Goal: Task Accomplishment & Management: Complete application form

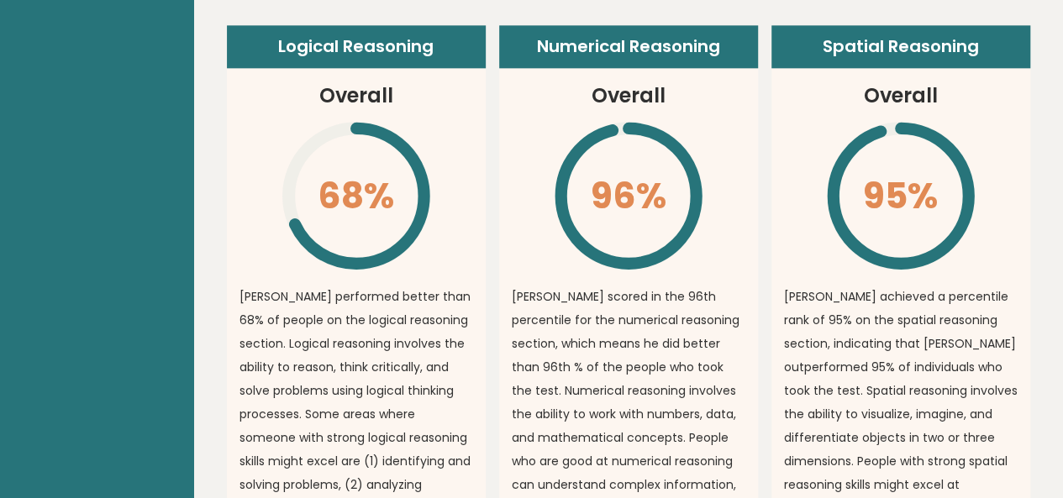
scroll to position [1030, 0]
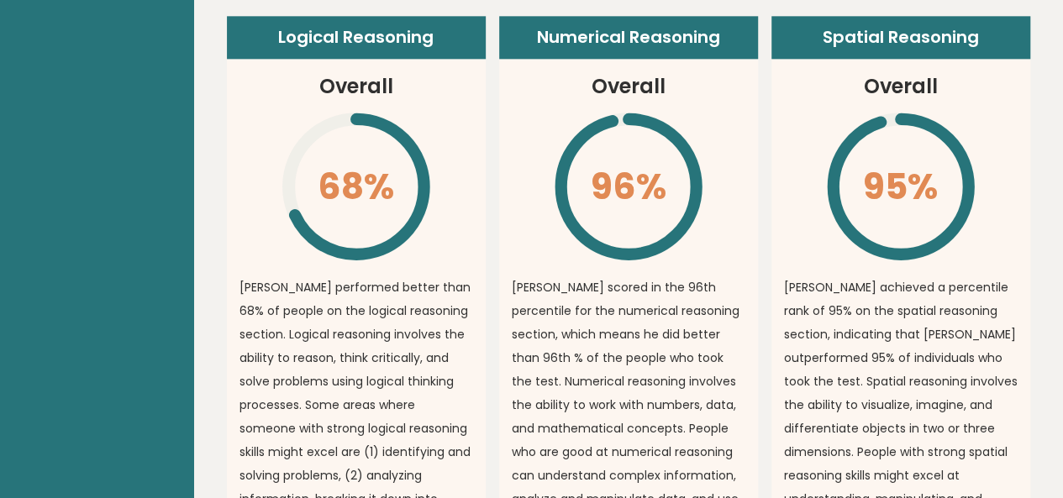
drag, startPoint x: 1047, startPoint y: 169, endPoint x: 1050, endPoint y: 157, distance: 12.2
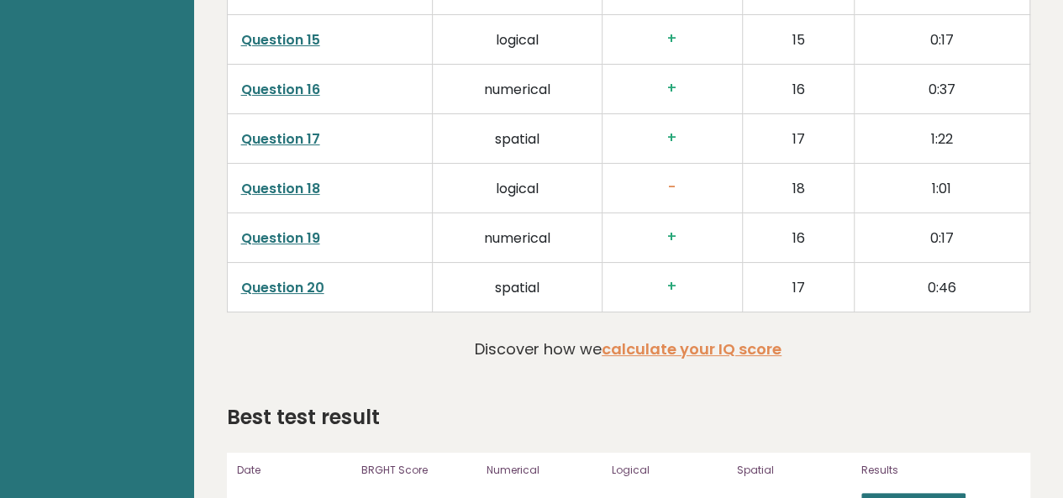
scroll to position [3247, 0]
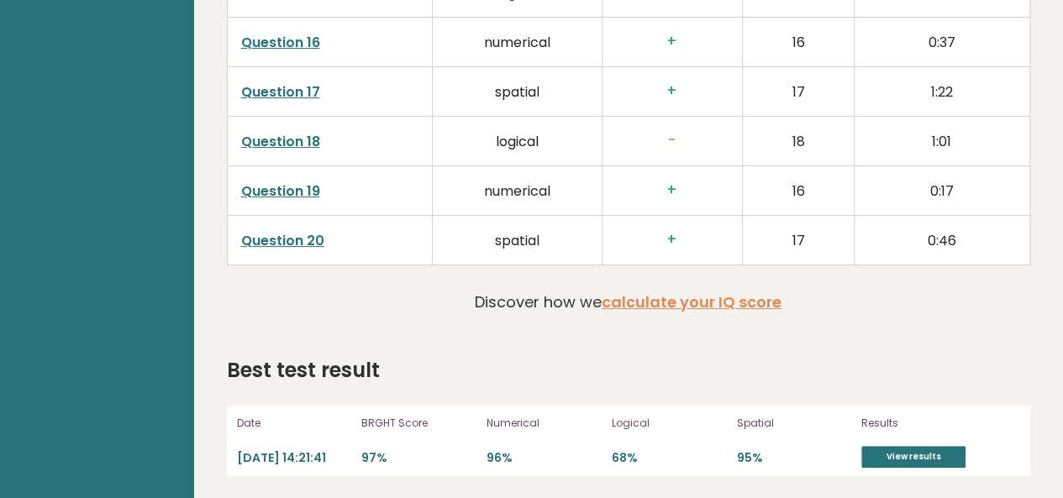
drag, startPoint x: 724, startPoint y: 290, endPoint x: 618, endPoint y: 354, distance: 123.6
click at [618, 355] on div "Best test result" at bounding box center [628, 370] width 803 height 30
drag, startPoint x: 1058, startPoint y: 437, endPoint x: 1066, endPoint y: 441, distance: 9.4
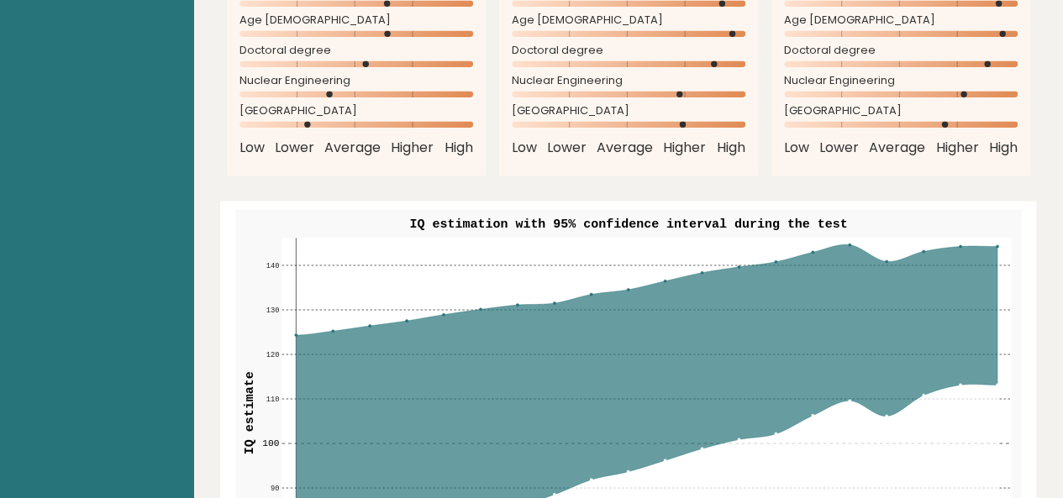
scroll to position [1623, 0]
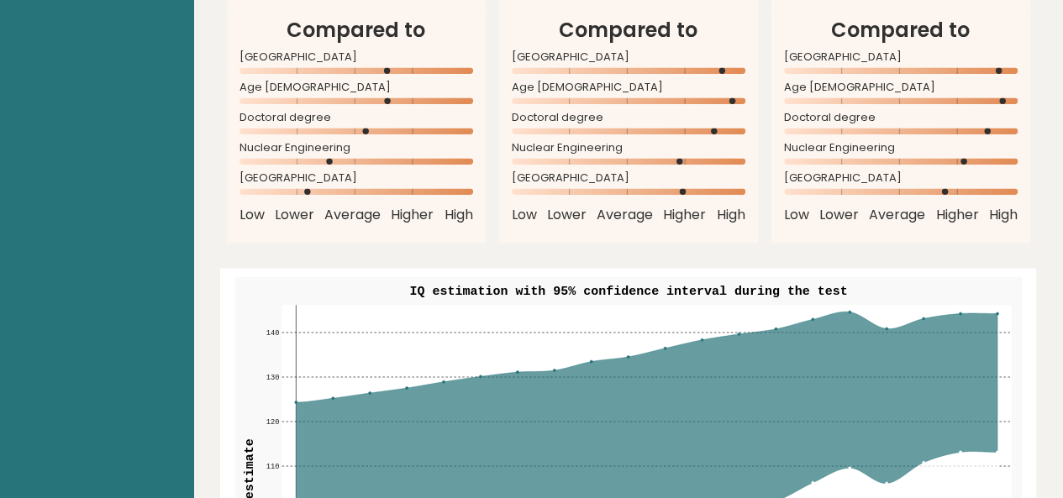
drag, startPoint x: 1075, startPoint y: 263, endPoint x: 1040, endPoint y: 29, distance: 236.1
click at [1040, 29] on div "Date: [DATE] Test: 15 minute IQ estimate Copy link to profile [PERSON_NAME] Dic…" at bounding box center [628, 251] width 870 height 3749
drag, startPoint x: 1075, startPoint y: 191, endPoint x: 1037, endPoint y: 20, distance: 174.7
click at [1037, 20] on div "Date: [DATE] Test: 15 minute IQ estimate Copy link to profile [PERSON_NAME] Dic…" at bounding box center [628, 251] width 870 height 3749
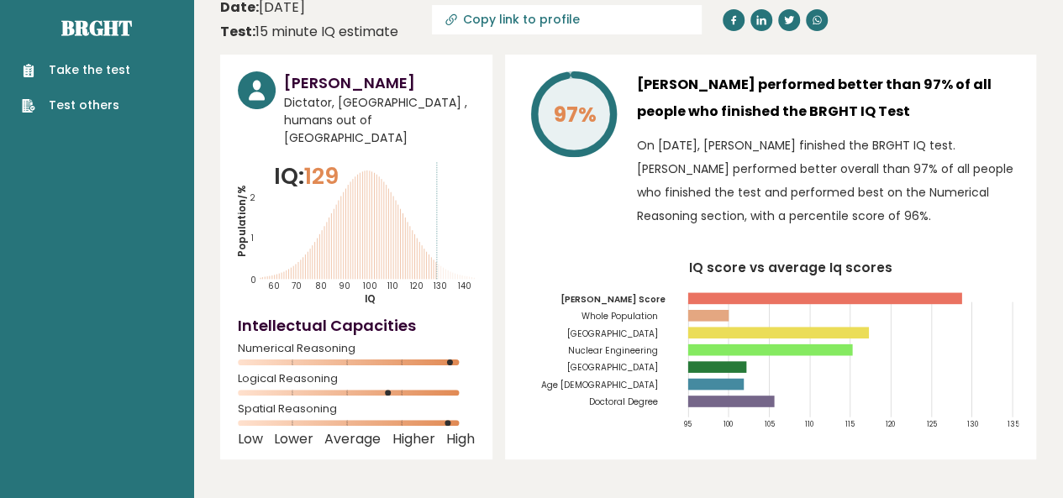
scroll to position [20, 0]
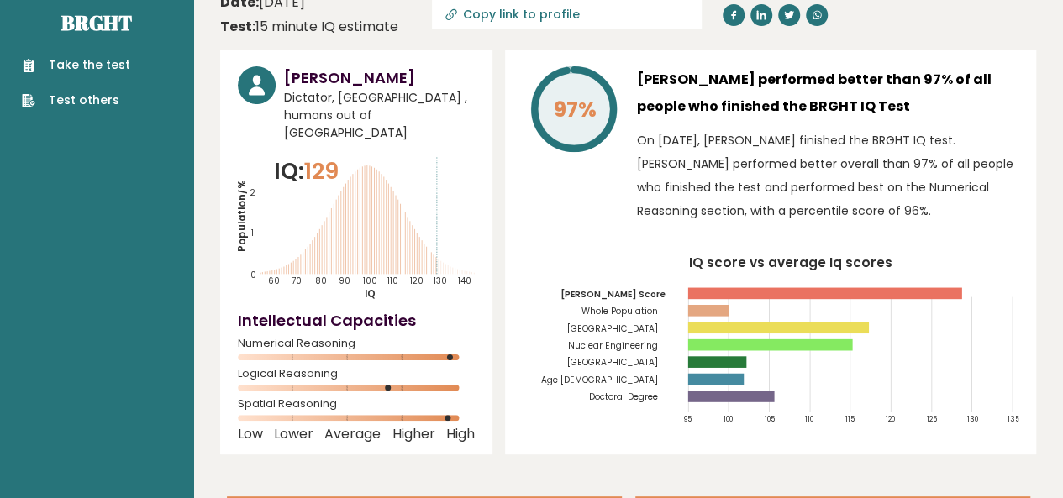
click at [82, 68] on link "Take the test" at bounding box center [76, 65] width 108 height 18
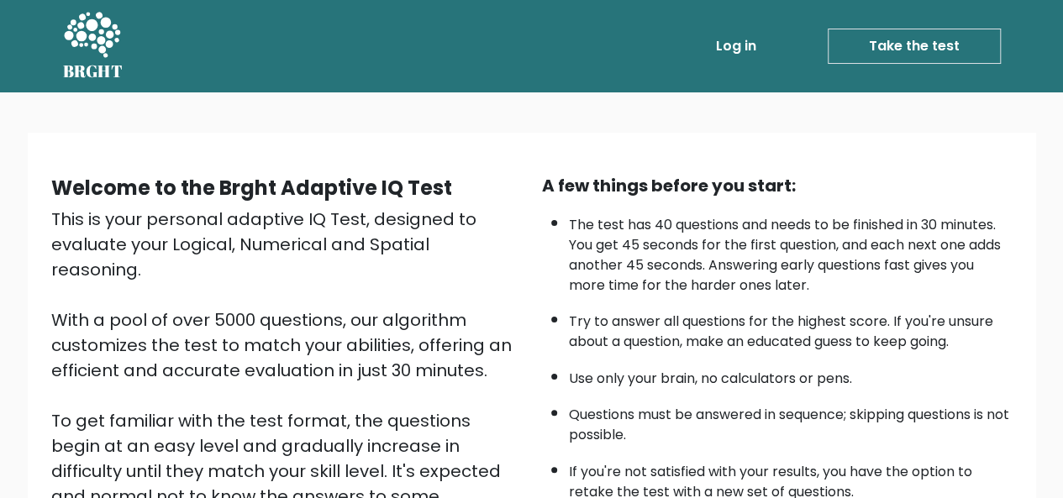
click at [923, 40] on link "Take the test" at bounding box center [914, 46] width 173 height 35
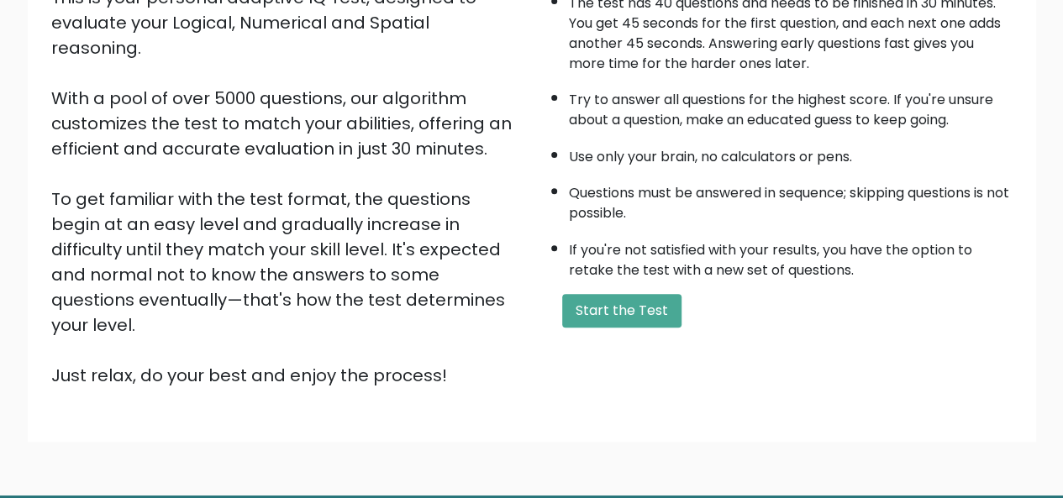
scroll to position [271, 0]
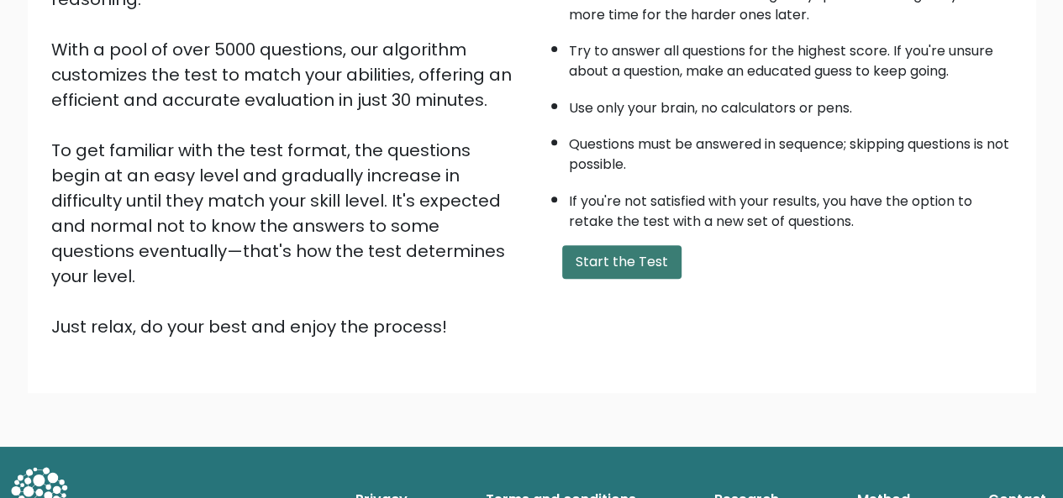
click at [604, 253] on button "Start the Test" at bounding box center [621, 262] width 119 height 34
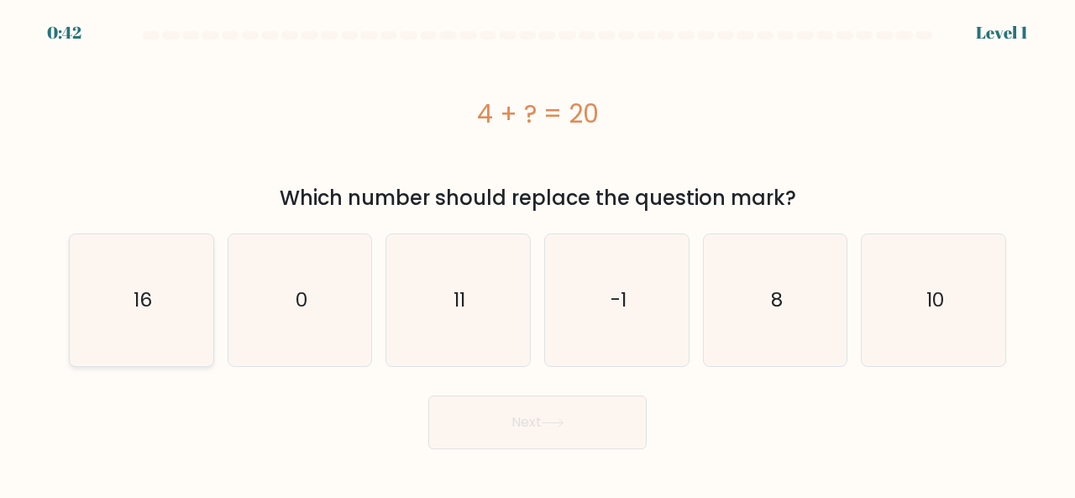
click at [181, 283] on icon "16" at bounding box center [142, 300] width 132 height 132
click at [538, 254] on input "a. 16" at bounding box center [538, 252] width 1 height 4
radio input "true"
click at [613, 423] on button "Next" at bounding box center [538, 423] width 218 height 54
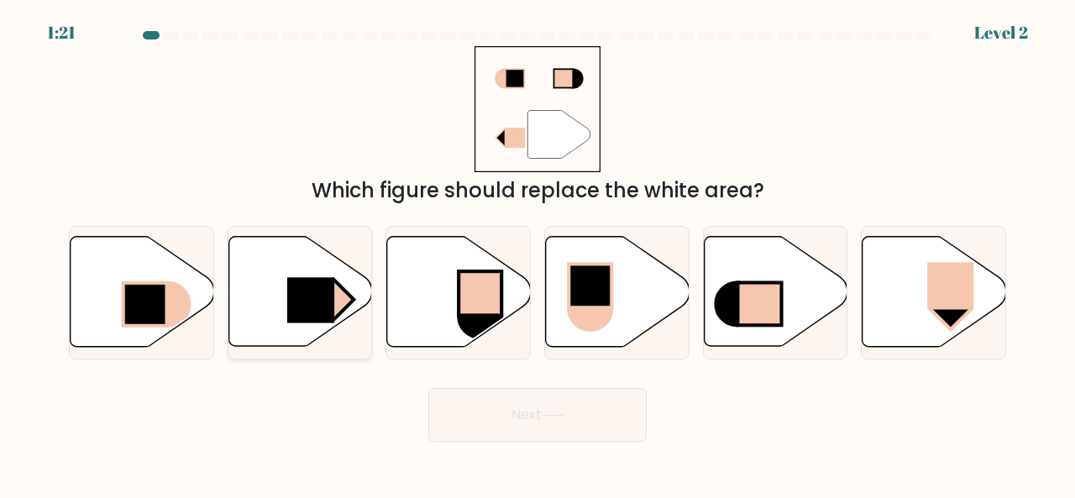
click at [281, 302] on icon at bounding box center [301, 292] width 144 height 110
click at [538, 254] on input "b." at bounding box center [538, 252] width 1 height 4
radio input "true"
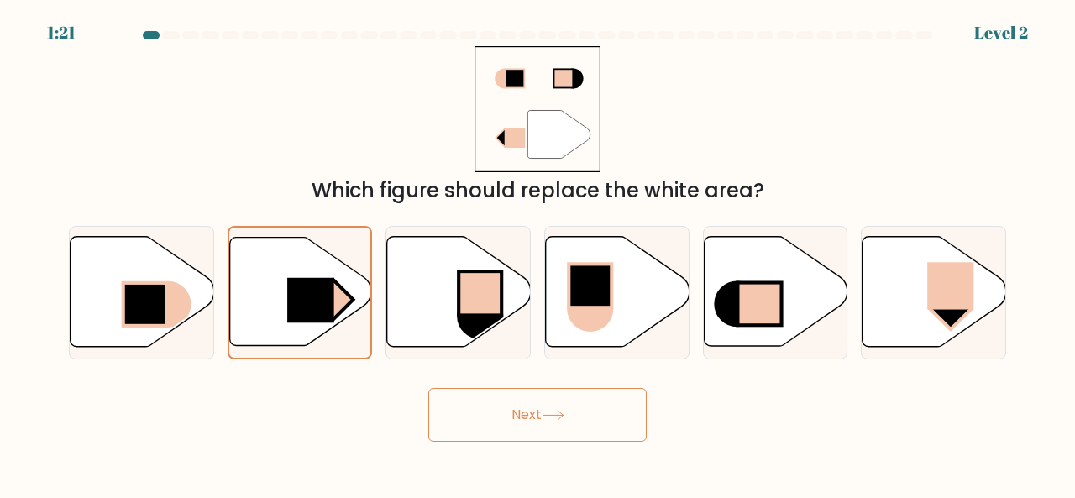
click at [529, 413] on button "Next" at bounding box center [538, 415] width 218 height 54
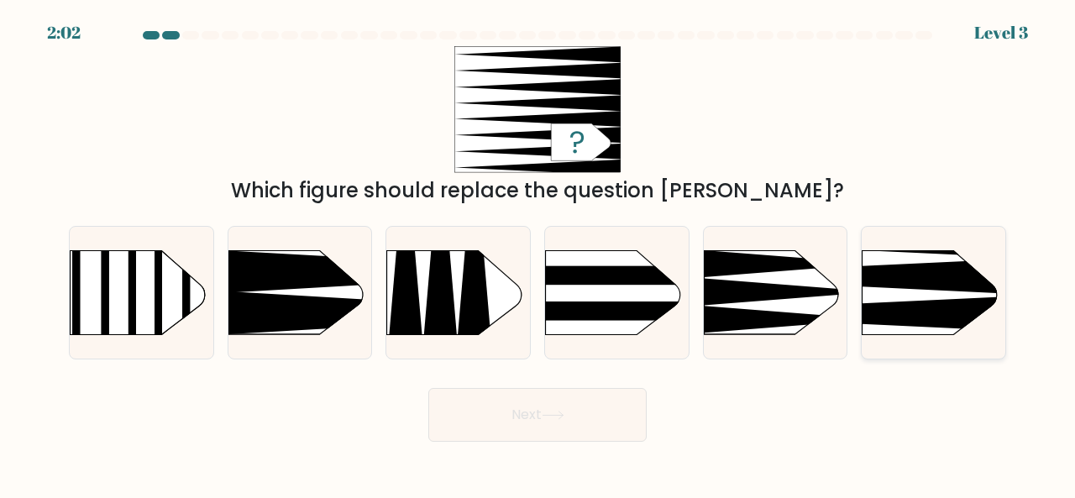
click at [935, 295] on rect at bounding box center [831, 218] width 373 height 284
click at [539, 254] on input "f." at bounding box center [538, 252] width 1 height 4
radio input "true"
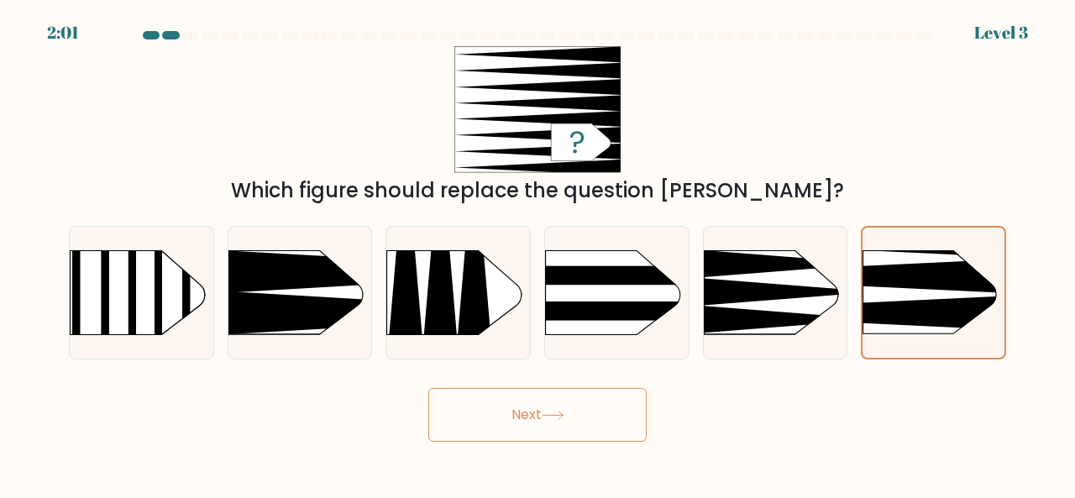
click at [556, 413] on icon at bounding box center [553, 415] width 23 height 9
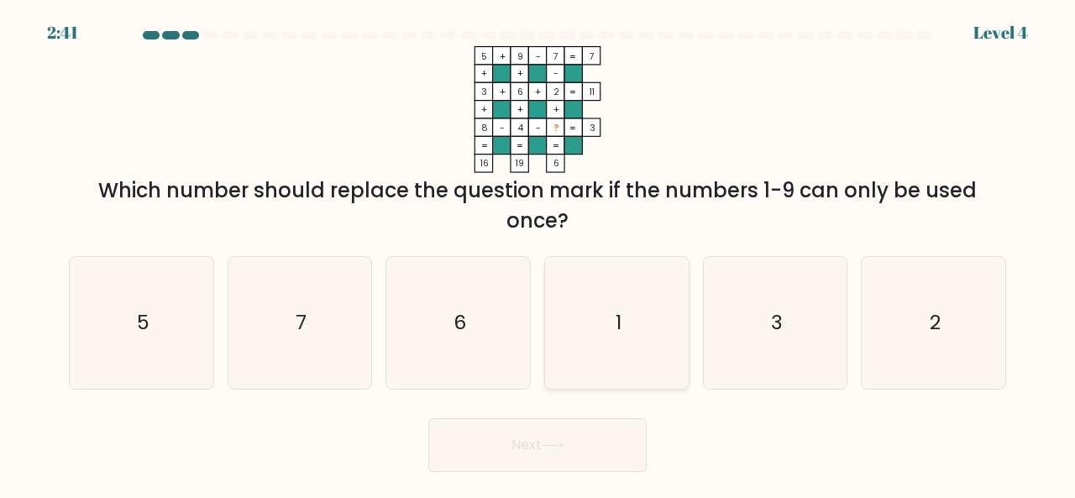
click at [620, 334] on text "1" at bounding box center [618, 322] width 6 height 28
click at [539, 254] on input "d. 1" at bounding box center [538, 252] width 1 height 4
radio input "true"
click at [581, 434] on button "Next" at bounding box center [538, 445] width 218 height 54
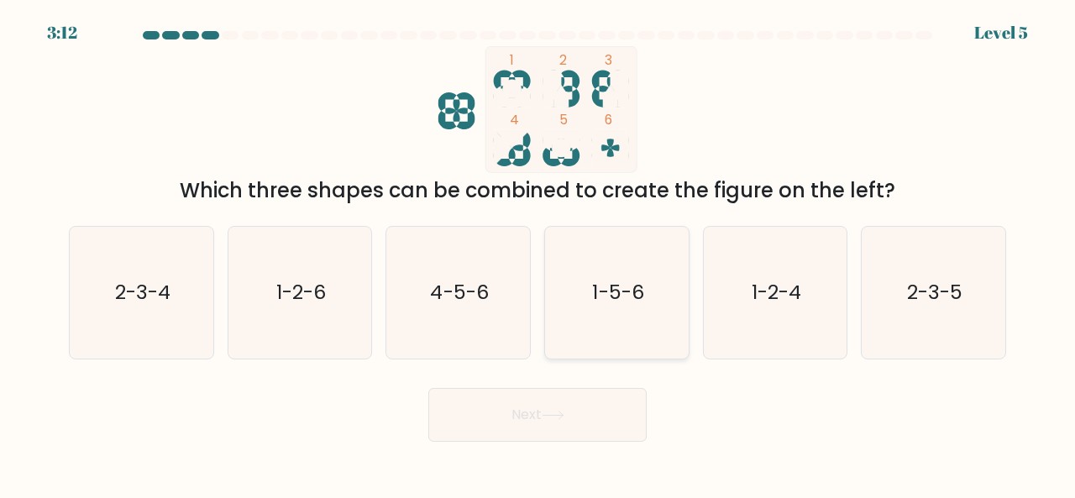
click at [590, 297] on icon "1-5-6" at bounding box center [617, 293] width 132 height 132
click at [539, 254] on input "d. 1-5-6" at bounding box center [538, 252] width 1 height 4
radio input "true"
click at [548, 419] on icon at bounding box center [553, 415] width 23 height 9
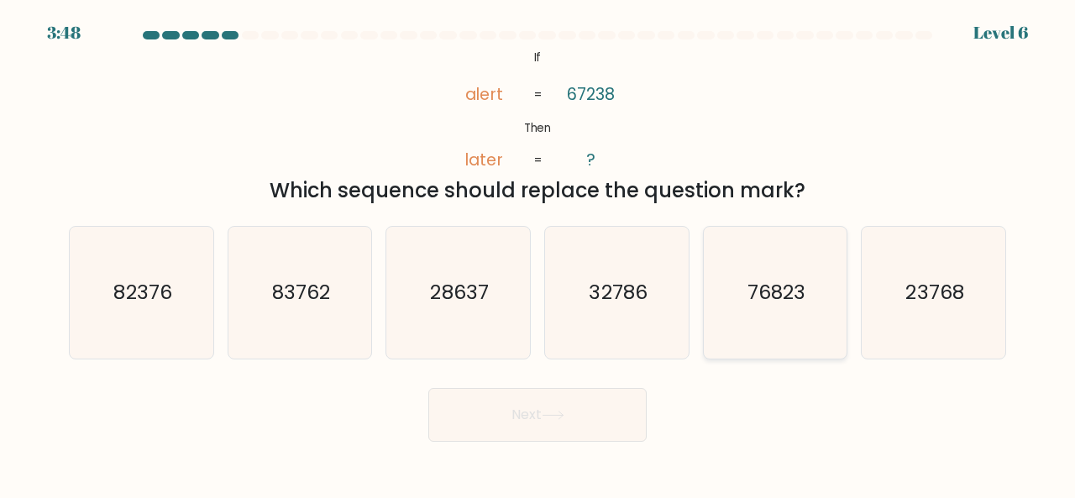
click at [803, 292] on text "76823" at bounding box center [777, 292] width 58 height 28
click at [539, 254] on input "e. 76823" at bounding box center [538, 252] width 1 height 4
radio input "true"
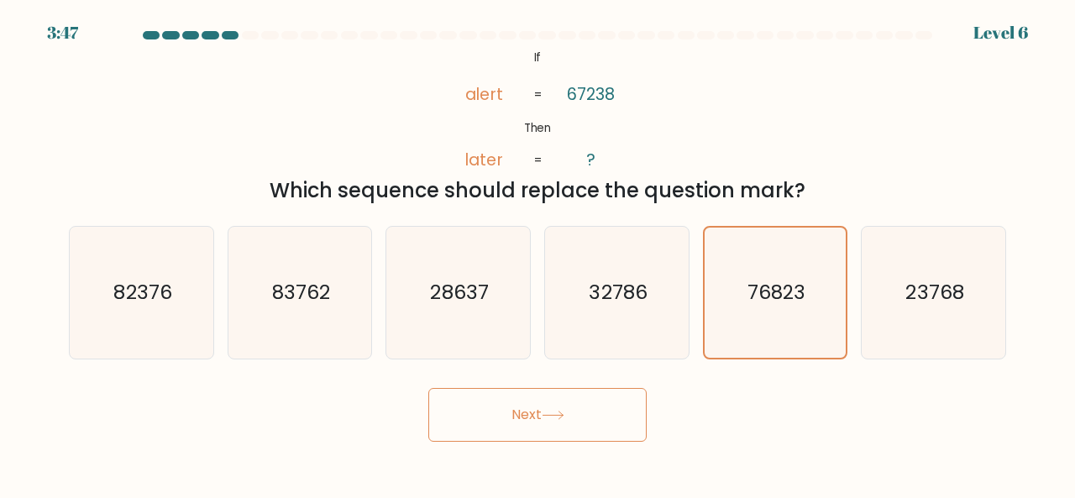
click at [494, 415] on button "Next" at bounding box center [538, 415] width 218 height 54
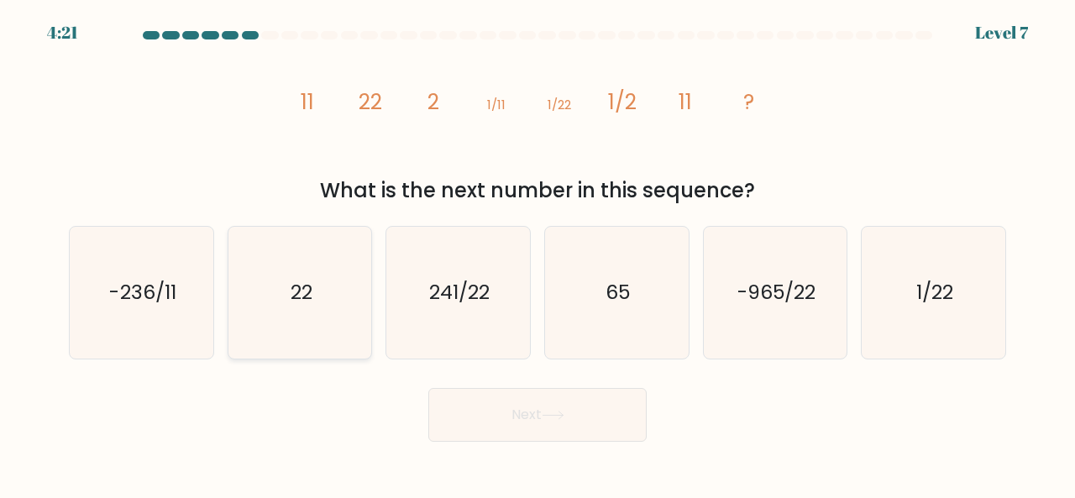
click at [271, 320] on icon "22" at bounding box center [300, 293] width 132 height 132
click at [538, 254] on input "b. 22" at bounding box center [538, 252] width 1 height 4
radio input "true"
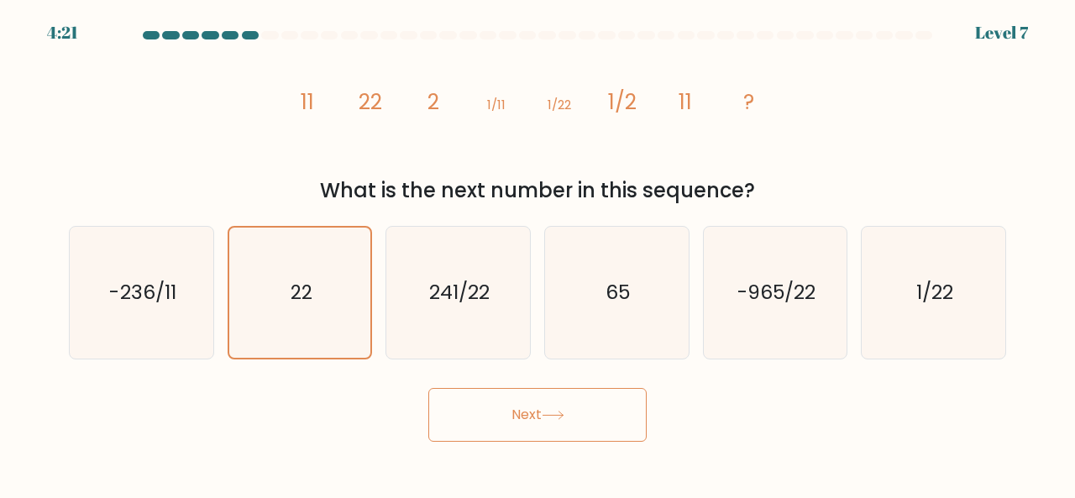
click at [518, 424] on button "Next" at bounding box center [538, 415] width 218 height 54
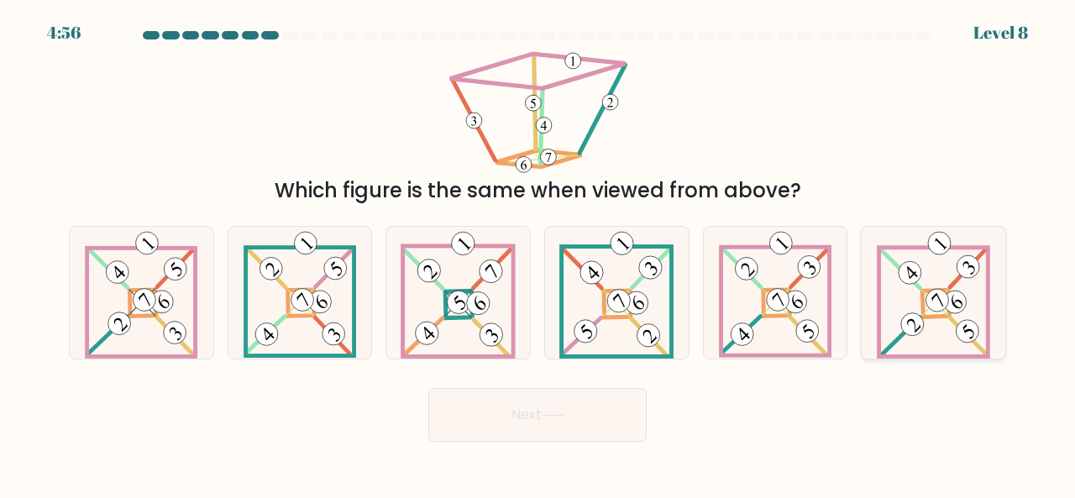
click at [947, 308] on 884 at bounding box center [955, 302] width 32 height 32
click at [539, 254] on input "f." at bounding box center [538, 252] width 1 height 4
radio input "true"
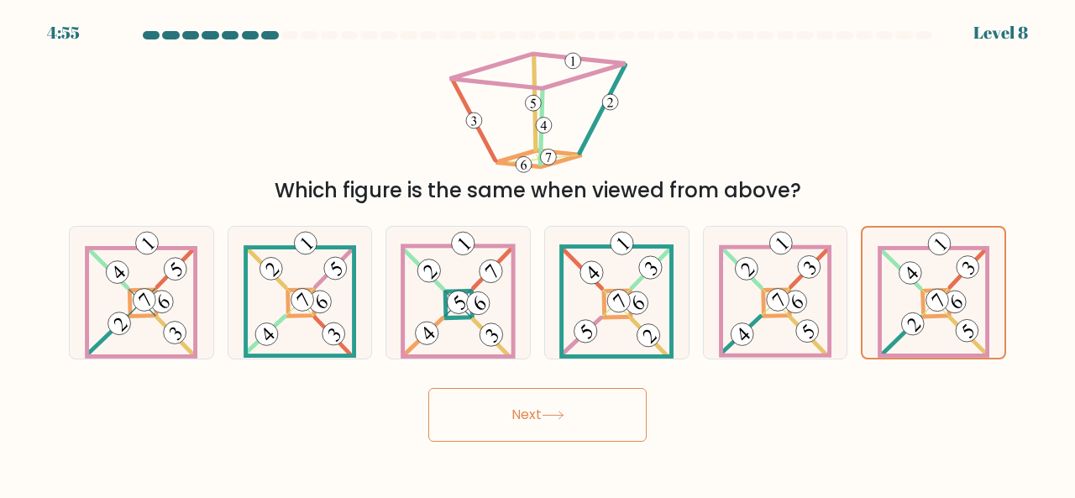
click at [544, 431] on button "Next" at bounding box center [538, 415] width 218 height 54
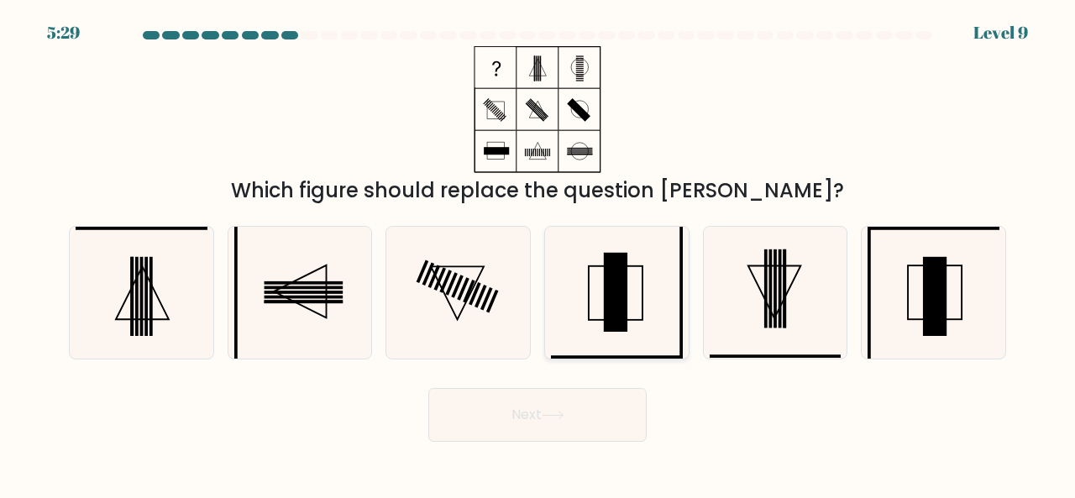
click at [625, 312] on icon at bounding box center [617, 293] width 132 height 132
click at [539, 254] on input "d." at bounding box center [538, 252] width 1 height 4
radio input "true"
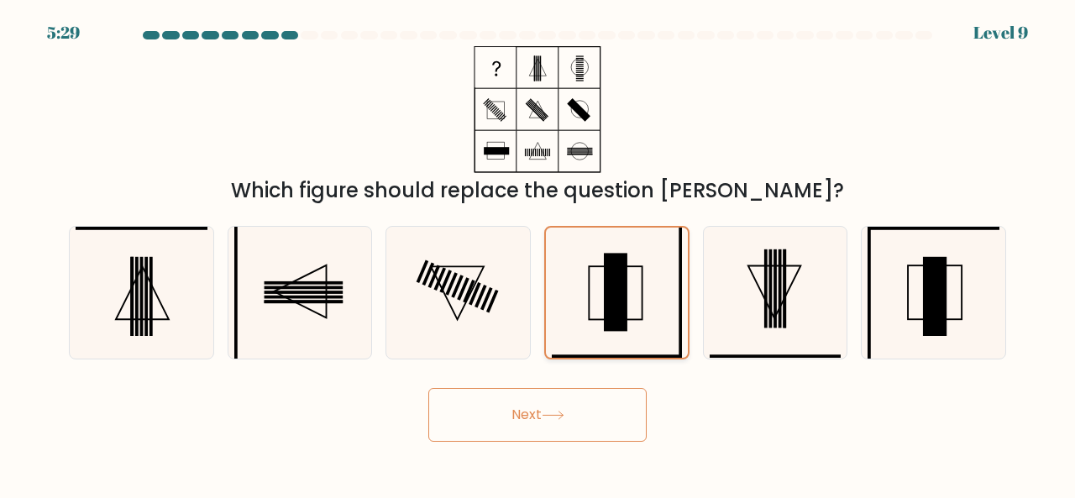
click at [625, 312] on rect at bounding box center [616, 292] width 24 height 78
click at [539, 254] on input "d." at bounding box center [538, 252] width 1 height 4
click at [625, 312] on rect at bounding box center [616, 292] width 24 height 78
click at [539, 254] on input "d." at bounding box center [538, 252] width 1 height 4
click at [966, 327] on icon at bounding box center [934, 293] width 132 height 132
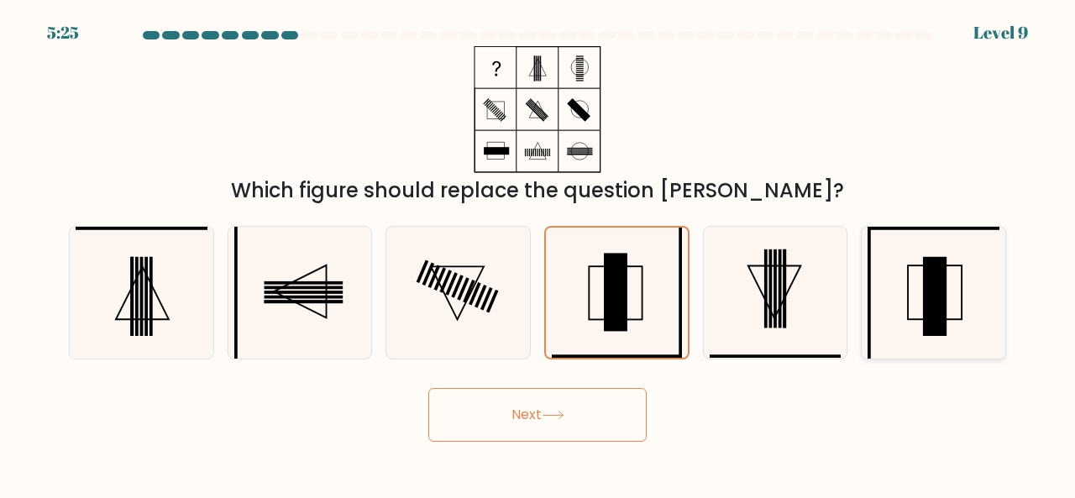
click at [539, 254] on input "f." at bounding box center [538, 252] width 1 height 4
radio input "true"
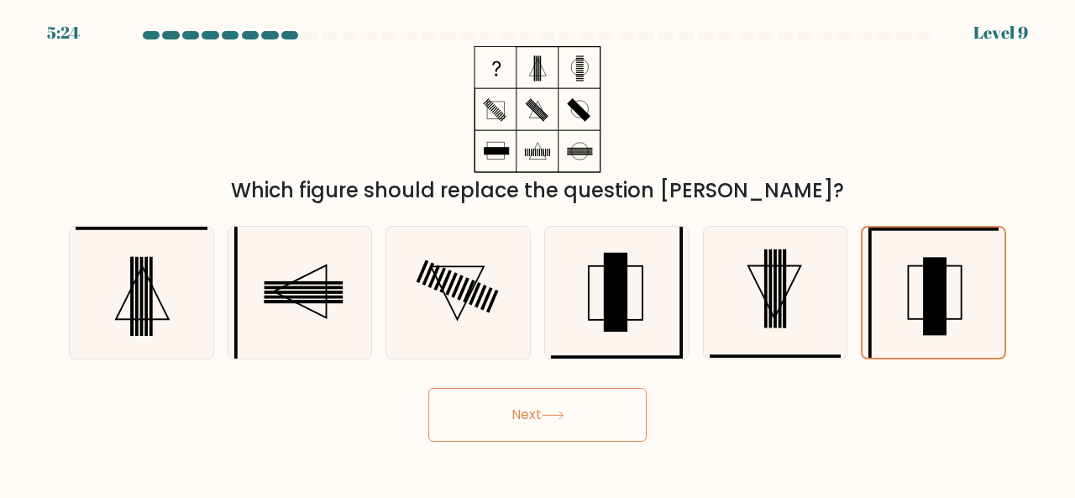
click at [552, 457] on body "5:24 Level 9" at bounding box center [537, 249] width 1075 height 498
click at [550, 433] on button "Next" at bounding box center [538, 415] width 218 height 54
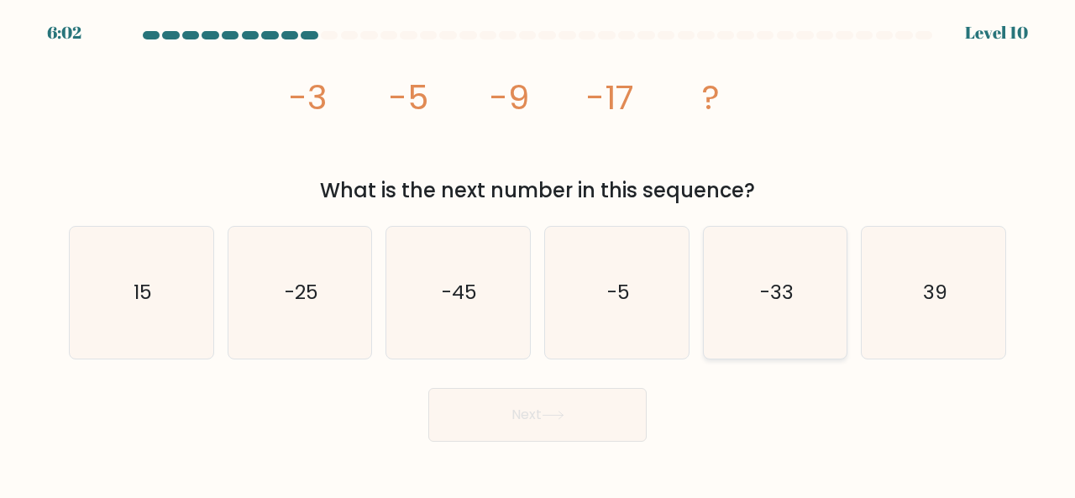
click at [753, 310] on icon "-33" at bounding box center [776, 293] width 132 height 132
click at [539, 254] on input "e. -33" at bounding box center [538, 252] width 1 height 4
radio input "true"
click at [552, 425] on button "Next" at bounding box center [538, 415] width 218 height 54
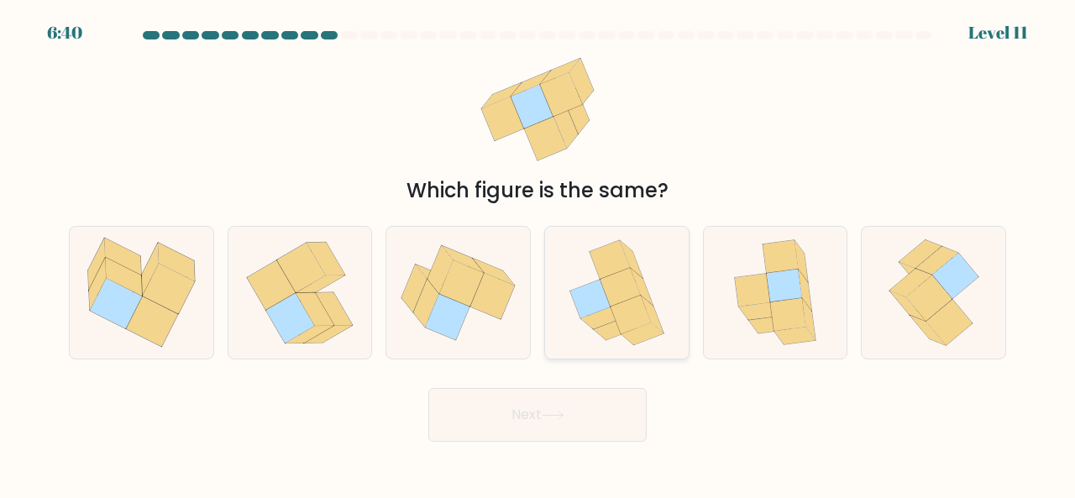
click at [603, 323] on icon at bounding box center [602, 318] width 43 height 22
click at [539, 254] on input "d." at bounding box center [538, 252] width 1 height 4
radio input "true"
click at [565, 419] on icon at bounding box center [553, 415] width 23 height 9
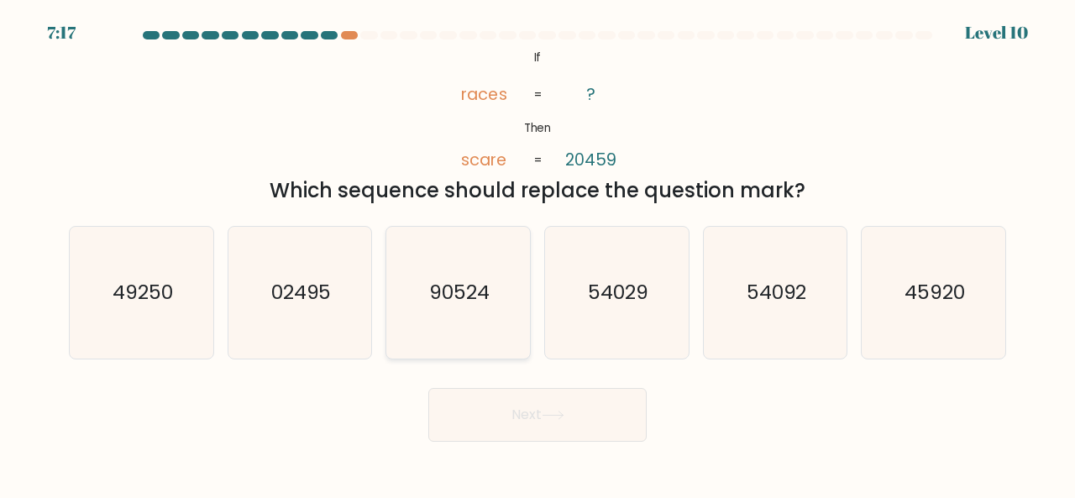
click at [508, 276] on icon "90524" at bounding box center [458, 293] width 132 height 132
click at [538, 254] on input "c. 90524" at bounding box center [538, 252] width 1 height 4
radio input "true"
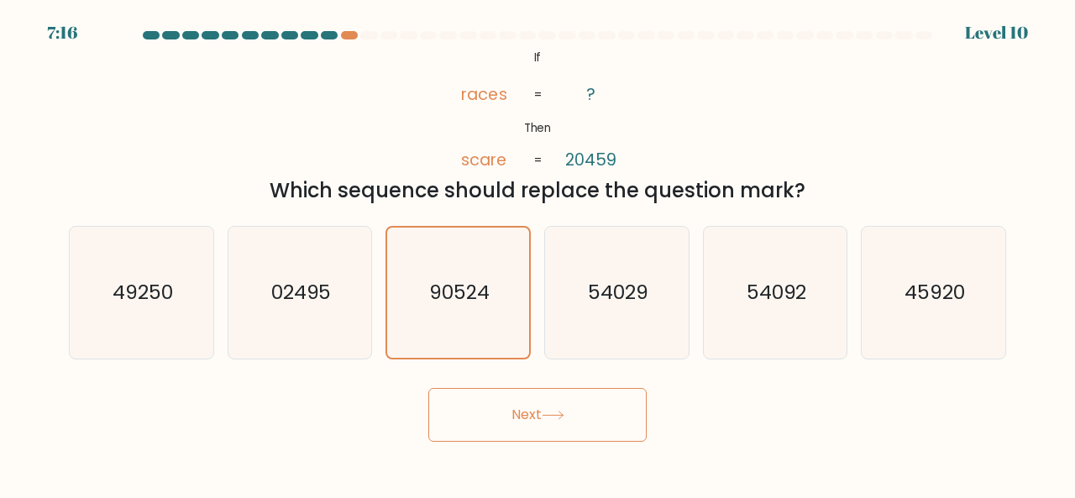
click at [550, 414] on icon at bounding box center [553, 415] width 23 height 9
